Goal: Task Accomplishment & Management: Manage account settings

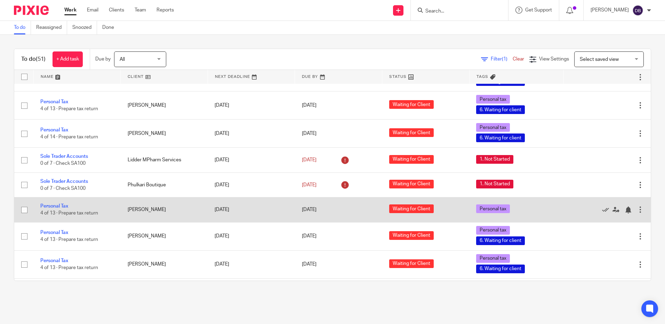
scroll to position [1113, 0]
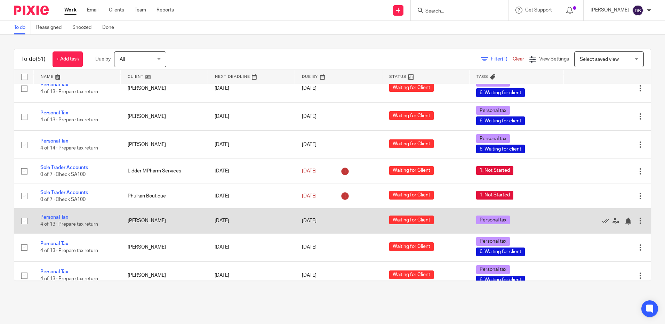
click at [25, 214] on input "checkbox" at bounding box center [24, 220] width 13 height 13
click at [24, 214] on input "checkbox" at bounding box center [24, 220] width 13 height 13
checkbox input "false"
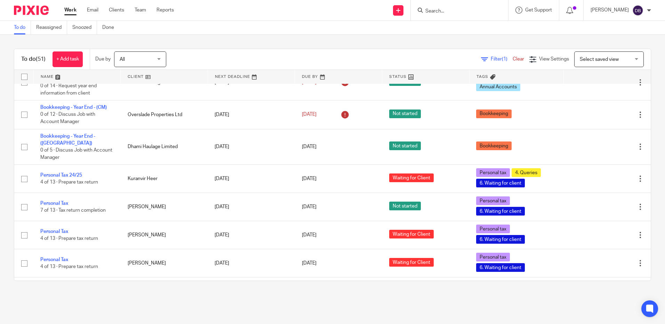
scroll to position [869, 0]
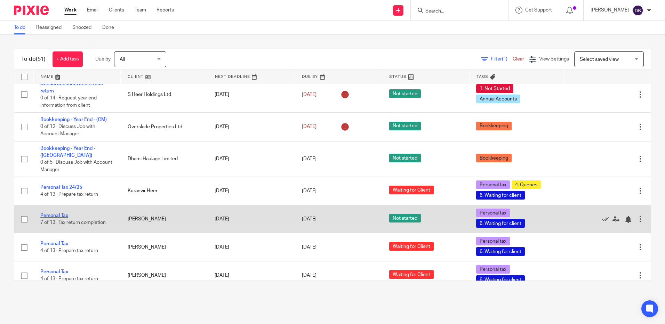
click at [62, 213] on link "Personal Tax" at bounding box center [54, 215] width 28 height 5
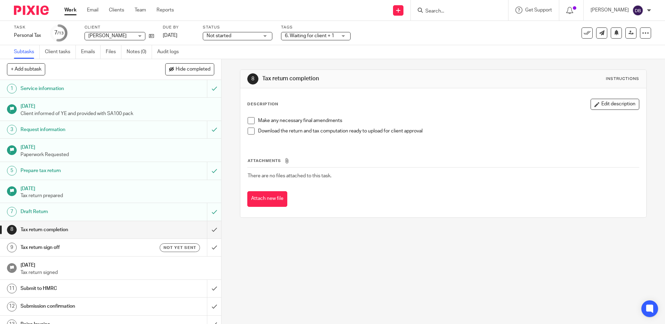
click at [76, 209] on h1 "Draft Return" at bounding box center [81, 211] width 120 height 10
click at [22, 9] on img at bounding box center [31, 10] width 35 height 9
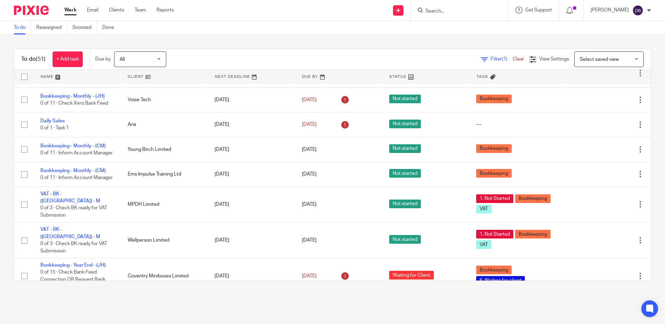
scroll to position [278, 0]
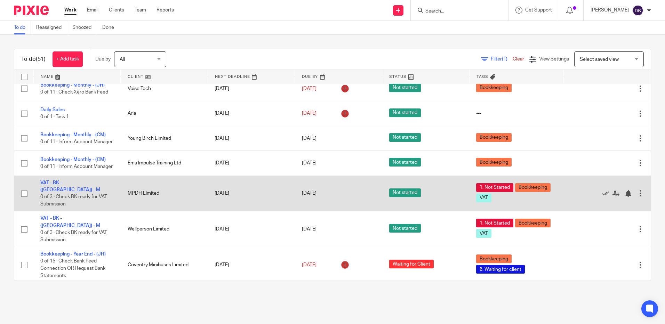
click at [23, 187] on input "checkbox" at bounding box center [24, 193] width 13 height 13
checkbox input "true"
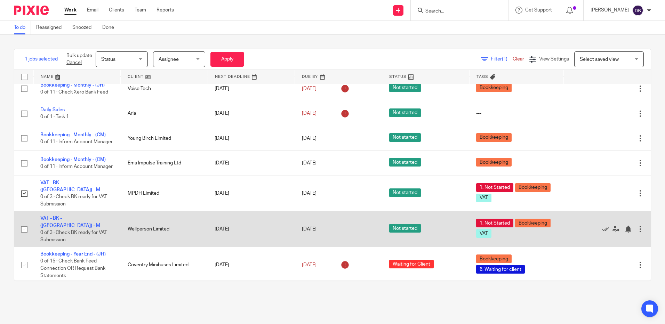
click at [24, 223] on input "checkbox" at bounding box center [24, 229] width 13 height 13
checkbox input "true"
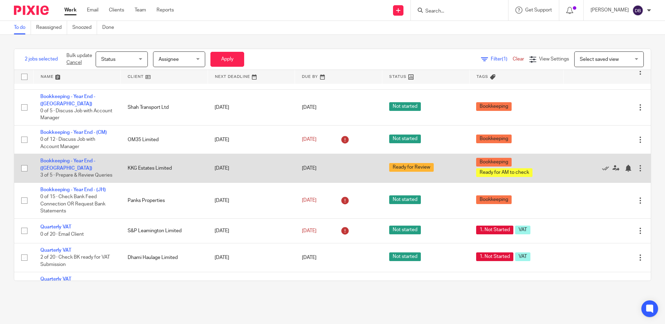
scroll to position [487, 0]
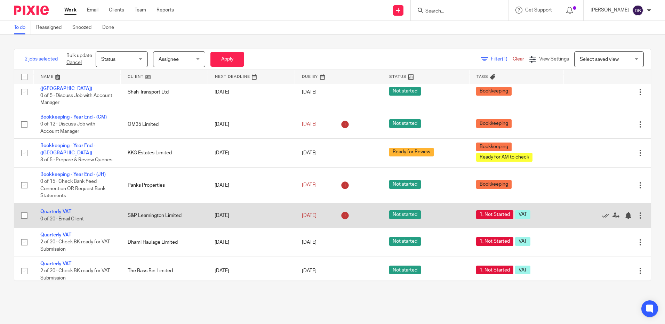
click at [25, 209] on input "checkbox" at bounding box center [24, 215] width 13 height 13
checkbox input "true"
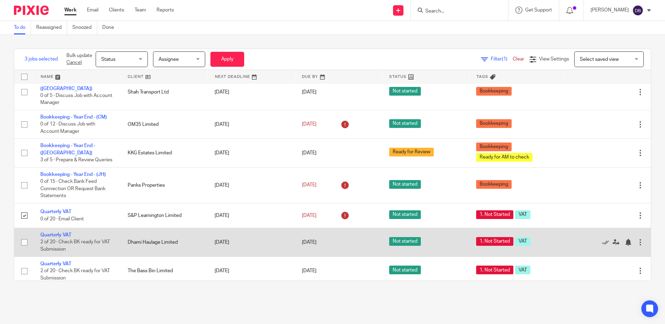
click at [24, 236] on input "checkbox" at bounding box center [24, 242] width 13 height 13
checkbox input "true"
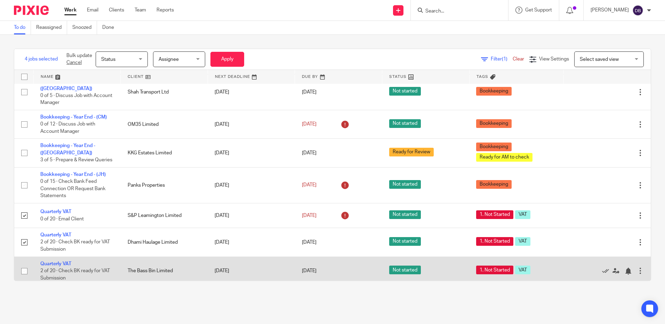
click at [27, 264] on input "checkbox" at bounding box center [24, 270] width 13 height 13
checkbox input "true"
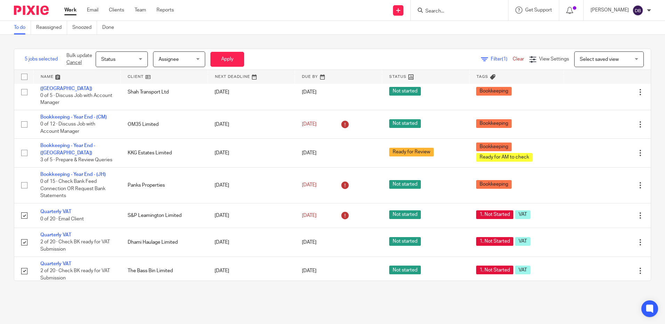
click at [24, 291] on input "checkbox" at bounding box center [24, 297] width 13 height 13
checkbox input "true"
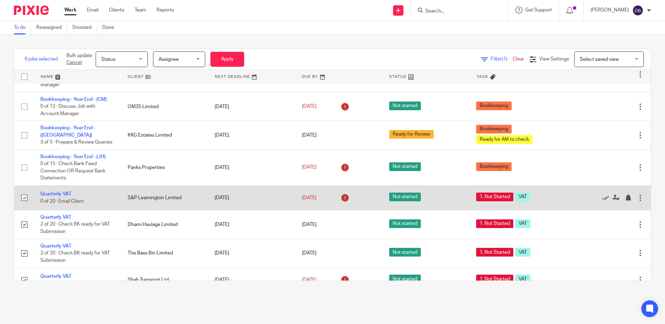
scroll to position [521, 0]
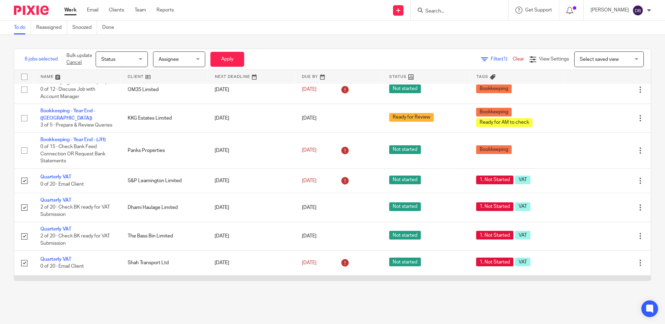
click at [24, 281] on input "checkbox" at bounding box center [24, 287] width 13 height 13
checkbox input "true"
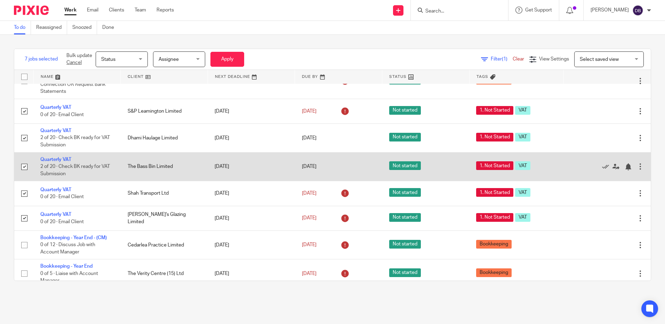
scroll to position [556, 0]
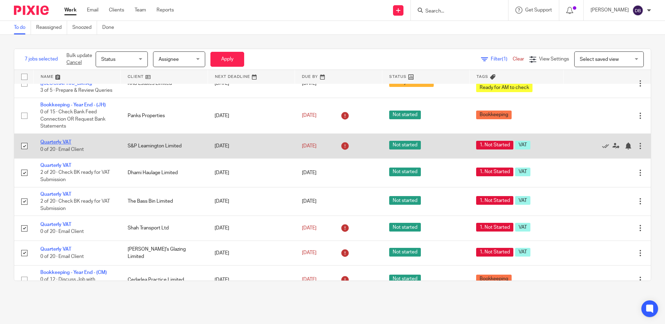
click at [59, 140] on link "Quarterly VAT" at bounding box center [55, 142] width 31 height 5
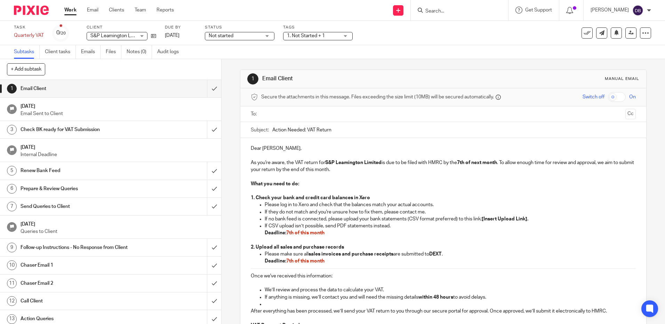
click at [290, 117] on input "text" at bounding box center [442, 114] width 358 height 8
click at [293, 155] on p at bounding box center [443, 157] width 384 height 7
click at [283, 206] on p "Please log in to Xero and check that the balances match your actual accounts." at bounding box center [449, 206] width 370 height 7
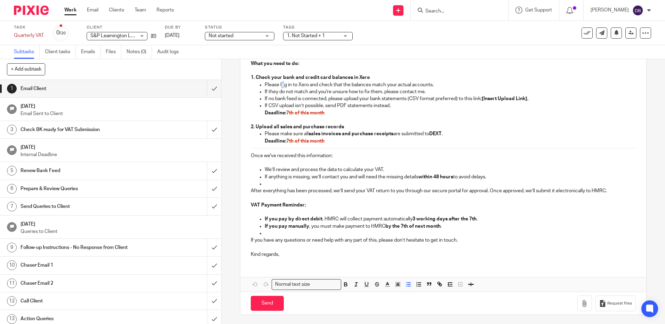
scroll to position [123, 0]
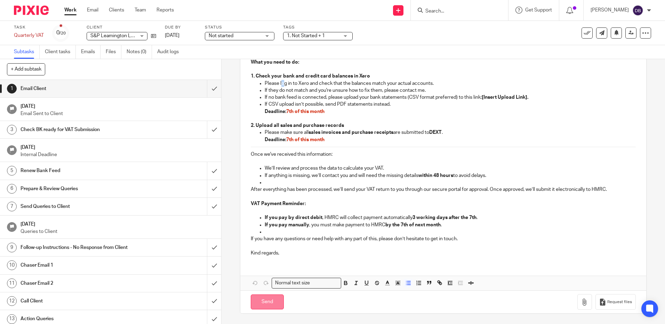
click at [265, 299] on input "Send" at bounding box center [267, 301] width 33 height 15
type input "Sent"
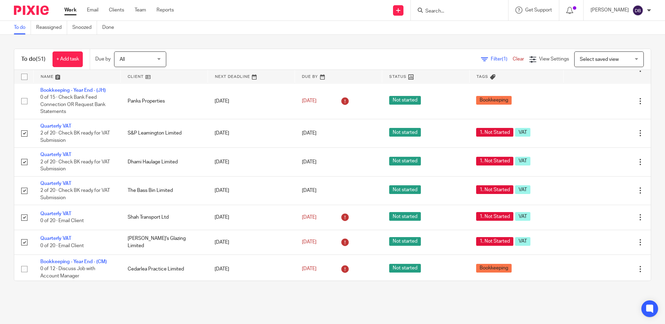
scroll to position [591, 0]
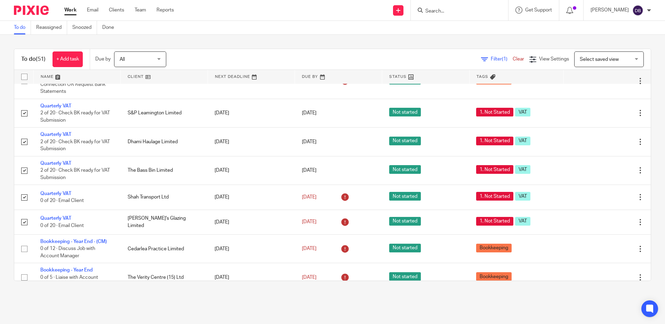
click at [489, 62] on div "Filter (1) Clear" at bounding box center [505, 59] width 48 height 7
click at [490, 59] on span "Filter (1)" at bounding box center [501, 59] width 22 height 5
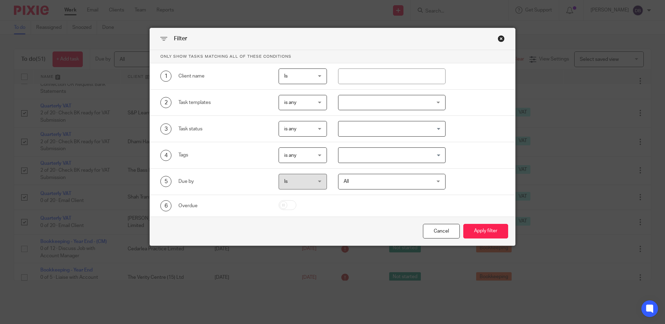
click at [312, 103] on span "is any" at bounding box center [301, 102] width 34 height 15
click at [312, 103] on div "is any is any" at bounding box center [302, 103] width 48 height 16
click at [366, 106] on div at bounding box center [391, 103] width 107 height 16
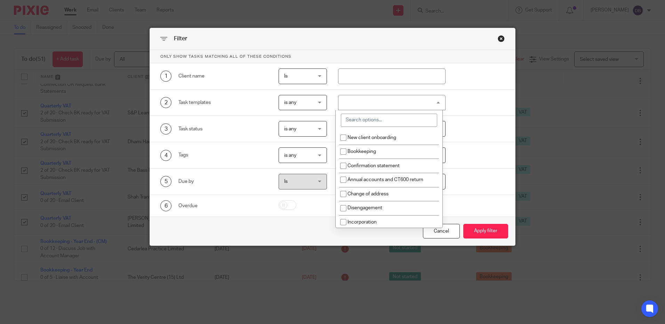
click at [366, 106] on div at bounding box center [391, 103] width 107 height 16
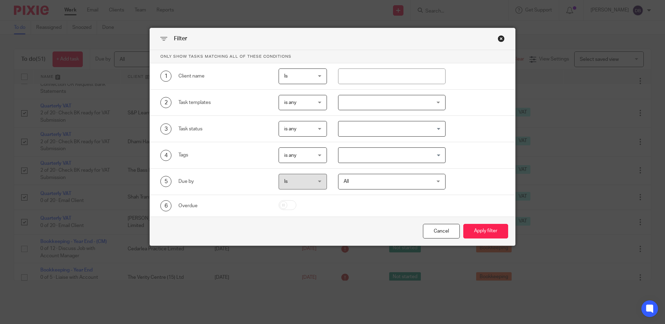
click at [500, 38] on div "Close this dialog window" at bounding box center [500, 38] width 7 height 7
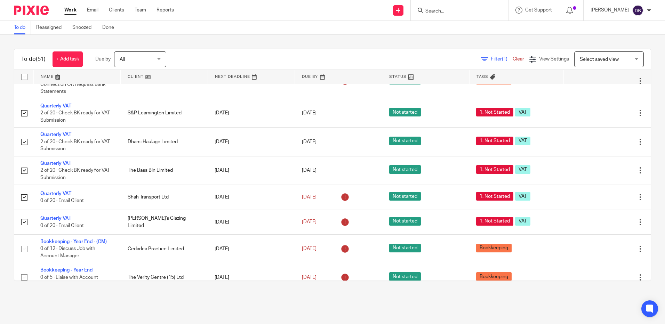
click at [59, 78] on link at bounding box center [77, 77] width 87 height 14
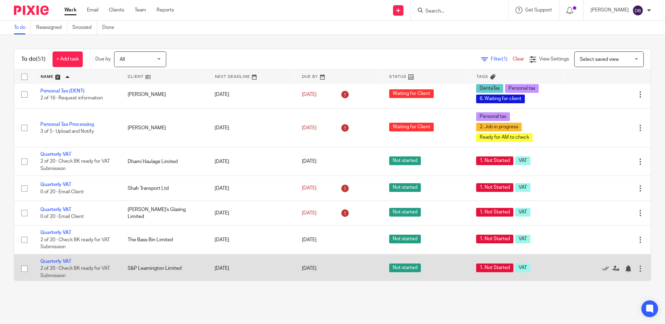
scroll to position [1151, 0]
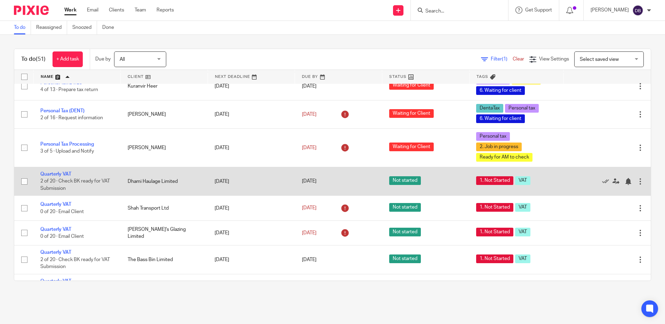
click at [25, 175] on input "checkbox" at bounding box center [24, 181] width 13 height 13
checkbox input "true"
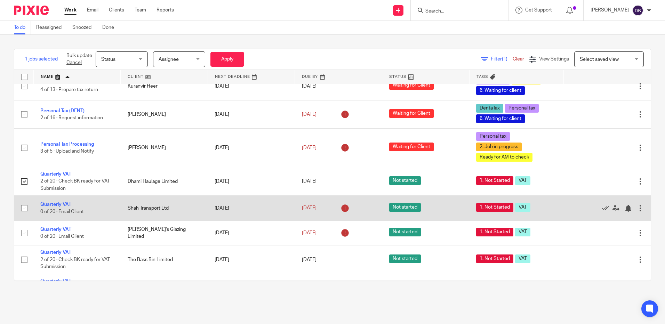
click at [22, 202] on input "checkbox" at bounding box center [24, 208] width 13 height 13
checkbox input "true"
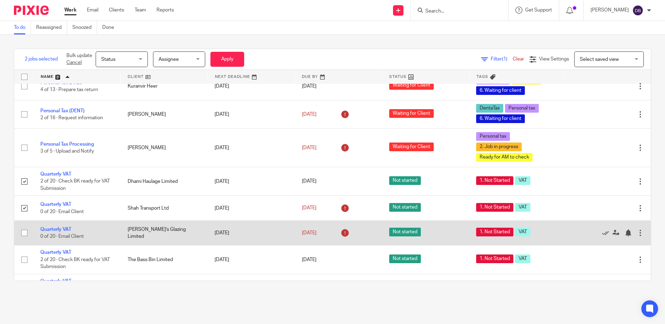
click at [24, 226] on input "checkbox" at bounding box center [24, 232] width 13 height 13
checkbox input "true"
